Goal: Transaction & Acquisition: Subscribe to service/newsletter

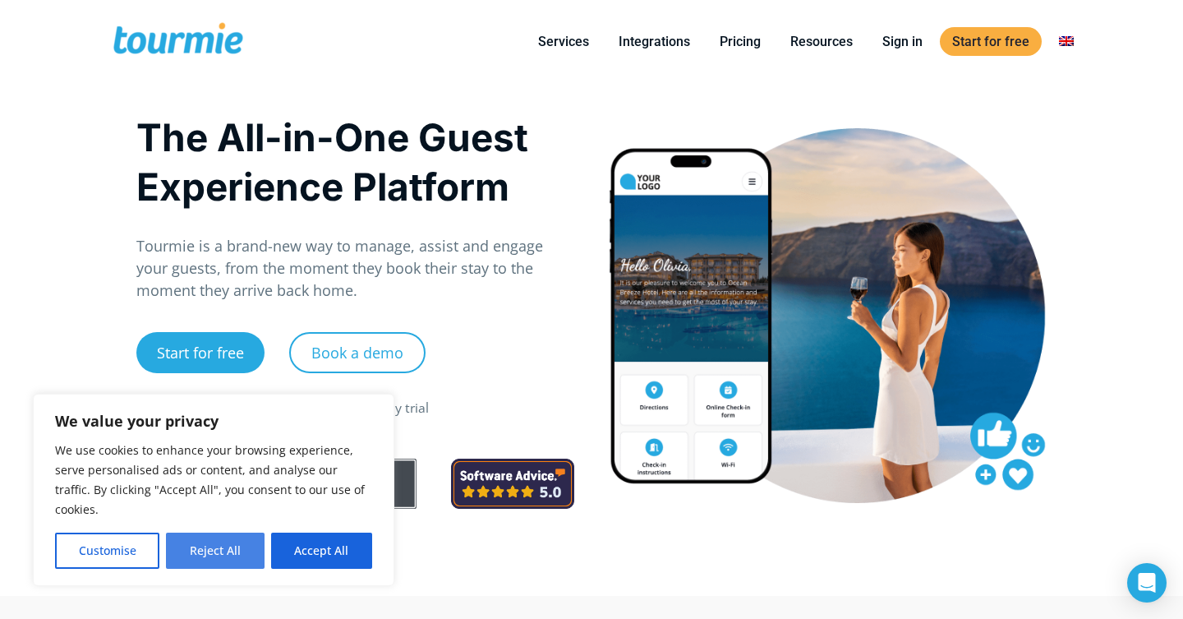
click at [196, 546] on button "Reject All" at bounding box center [215, 550] width 98 height 36
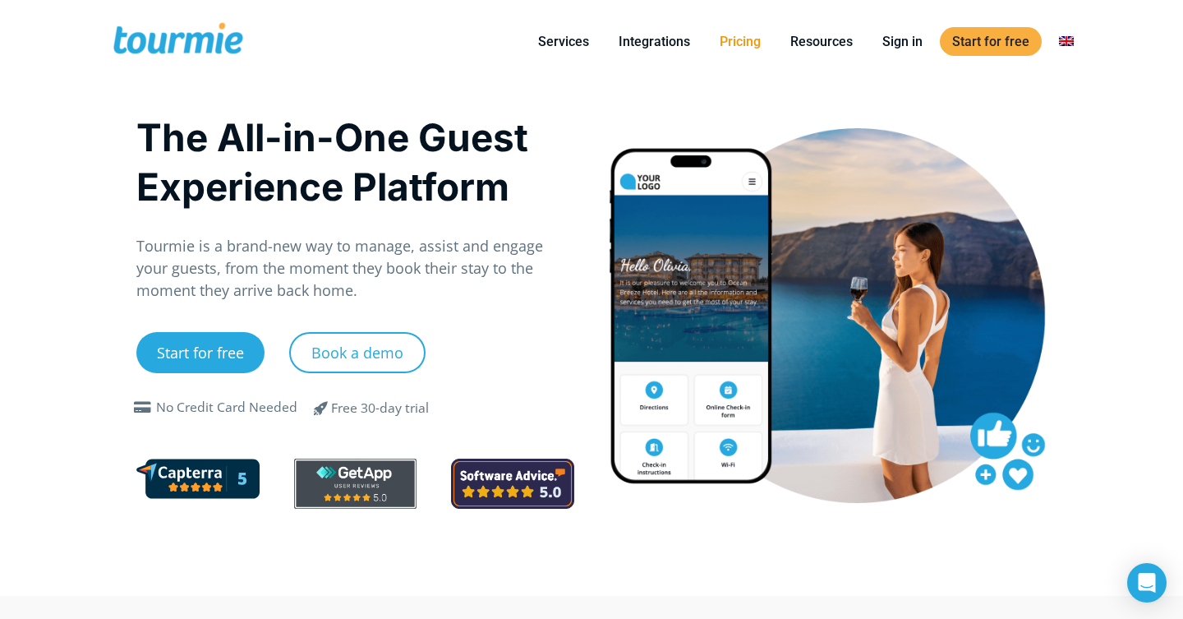
click at [746, 38] on link "Pricing" at bounding box center [740, 41] width 66 height 21
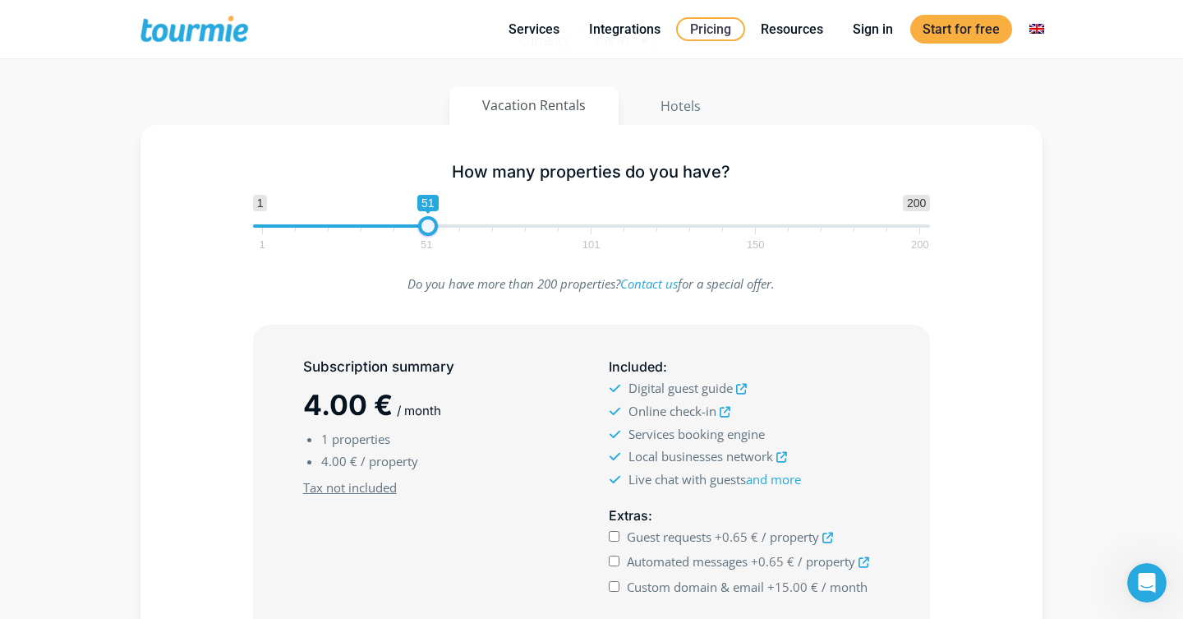
drag, startPoint x: 265, startPoint y: 228, endPoint x: 430, endPoint y: 232, distance: 165.2
click at [430, 232] on span at bounding box center [428, 226] width 20 height 20
type input "100"
drag, startPoint x: 430, startPoint y: 228, endPoint x: 593, endPoint y: 230, distance: 162.7
click at [593, 230] on span at bounding box center [590, 226] width 20 height 20
